Goal: Task Accomplishment & Management: Manage account settings

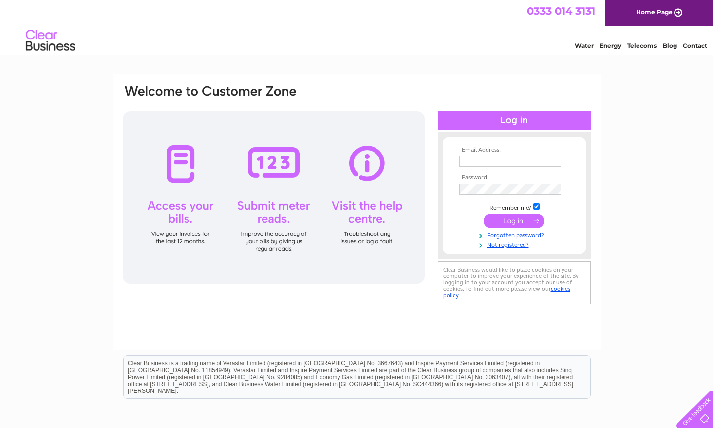
type input "[PERSON_NAME][EMAIL_ADDRESS][DOMAIN_NAME]"
click at [522, 223] on input "submit" at bounding box center [513, 221] width 61 height 14
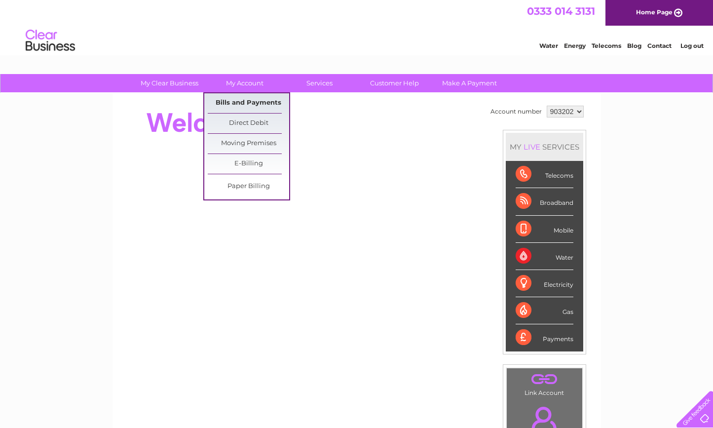
click at [240, 102] on link "Bills and Payments" at bounding box center [248, 103] width 81 height 20
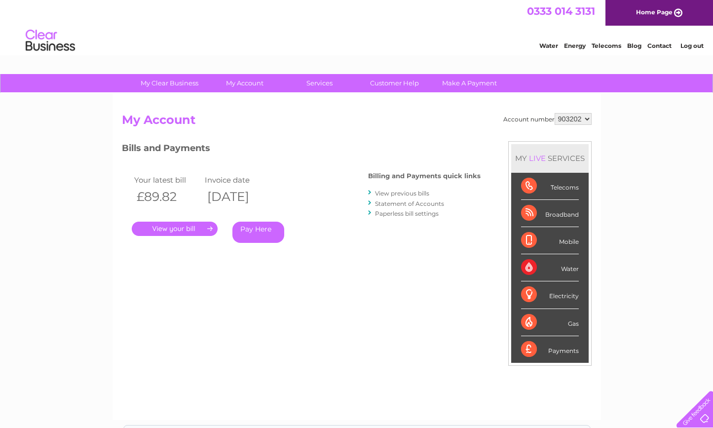
click at [176, 228] on link "." at bounding box center [175, 228] width 86 height 14
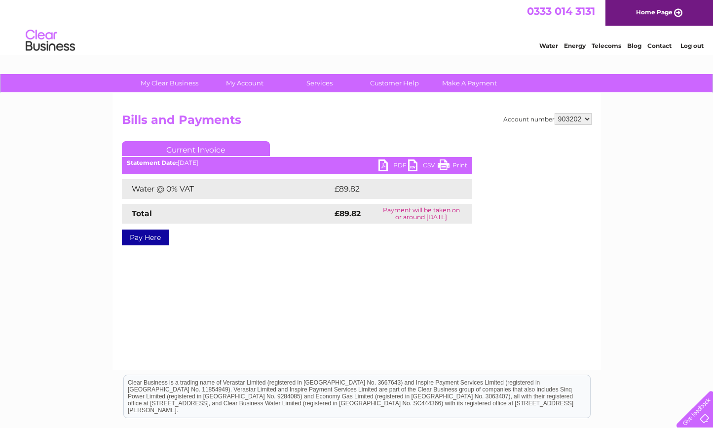
click at [387, 165] on link "PDF" at bounding box center [393, 166] width 30 height 14
click at [383, 167] on link "PDF" at bounding box center [393, 166] width 30 height 14
